Goal: Find specific page/section: Find specific page/section

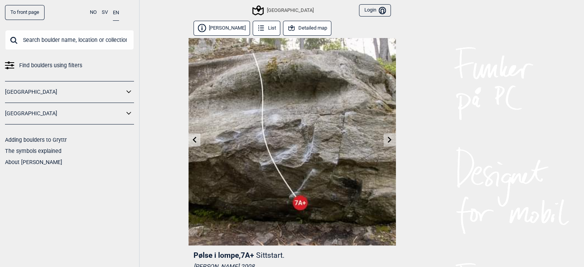
click at [311, 29] on button "Detailed map" at bounding box center [307, 28] width 49 height 15
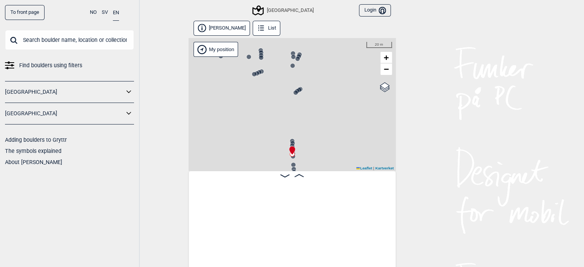
scroll to position [0, 20311]
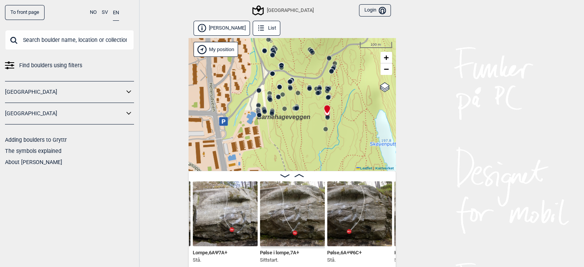
drag, startPoint x: 332, startPoint y: 133, endPoint x: 350, endPoint y: 106, distance: 33.2
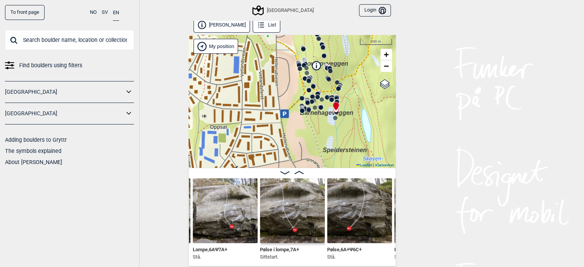
scroll to position [4, 0]
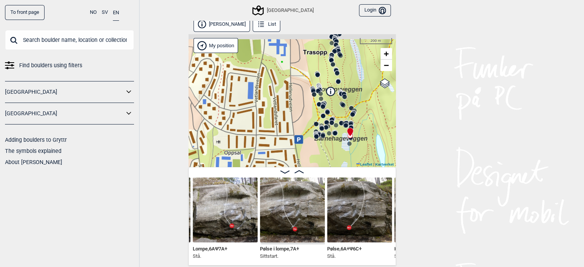
drag, startPoint x: 348, startPoint y: 107, endPoint x: 362, endPoint y: 133, distance: 30.1
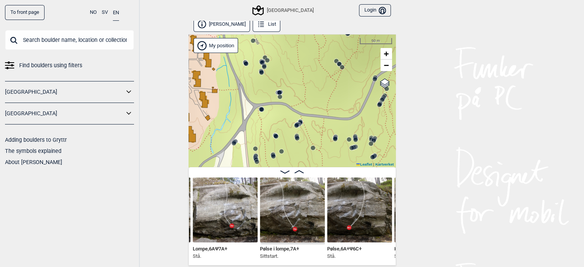
drag, startPoint x: 303, startPoint y: 100, endPoint x: 282, endPoint y: 151, distance: 54.6
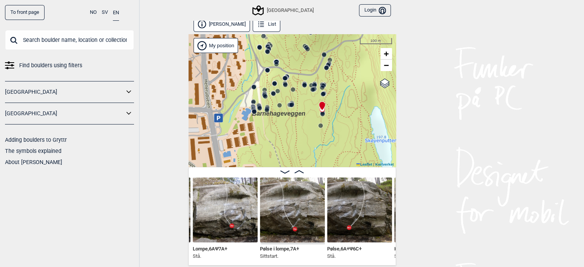
drag, startPoint x: 305, startPoint y: 95, endPoint x: 319, endPoint y: 58, distance: 39.5
click at [319, 58] on div "Speidersteinen Barnehageveggen Cowboyveggen Bølerveggen [GEOGRAPHIC_DATA]" at bounding box center [292, 100] width 207 height 133
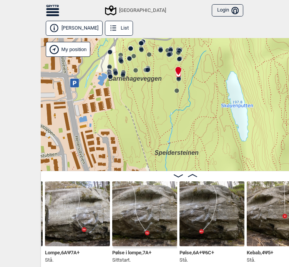
drag, startPoint x: 236, startPoint y: 84, endPoint x: 194, endPoint y: 114, distance: 52.1
click at [194, 114] on div "Speidersteinen Barnehageveggen Cowboyveggen Bølerveggen [GEOGRAPHIC_DATA]" at bounding box center [185, 104] width 289 height 133
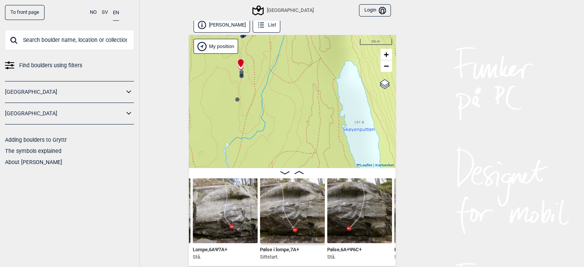
scroll to position [0, 0]
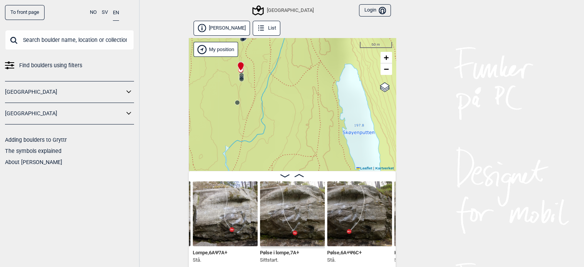
click at [309, 213] on img at bounding box center [292, 213] width 65 height 65
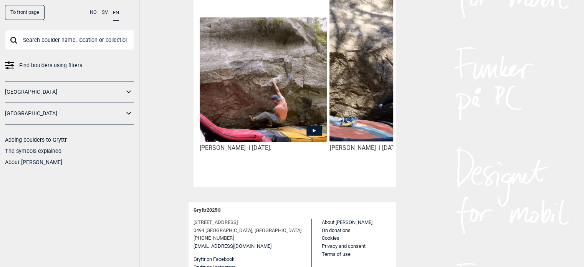
scroll to position [467, 0]
